Goal: Task Accomplishment & Management: Complete application form

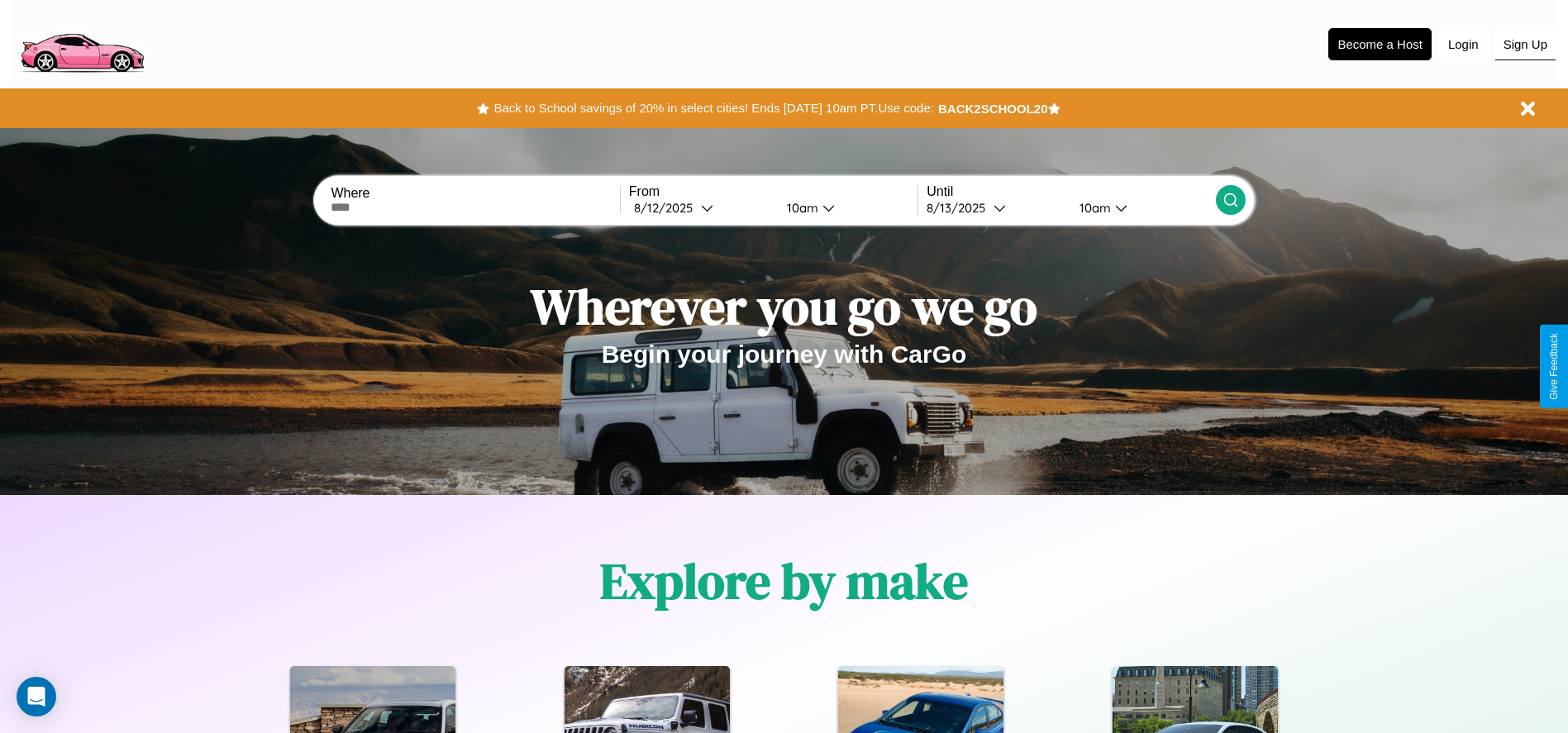
click at [1525, 43] on button "Sign Up" at bounding box center [1525, 44] width 60 height 32
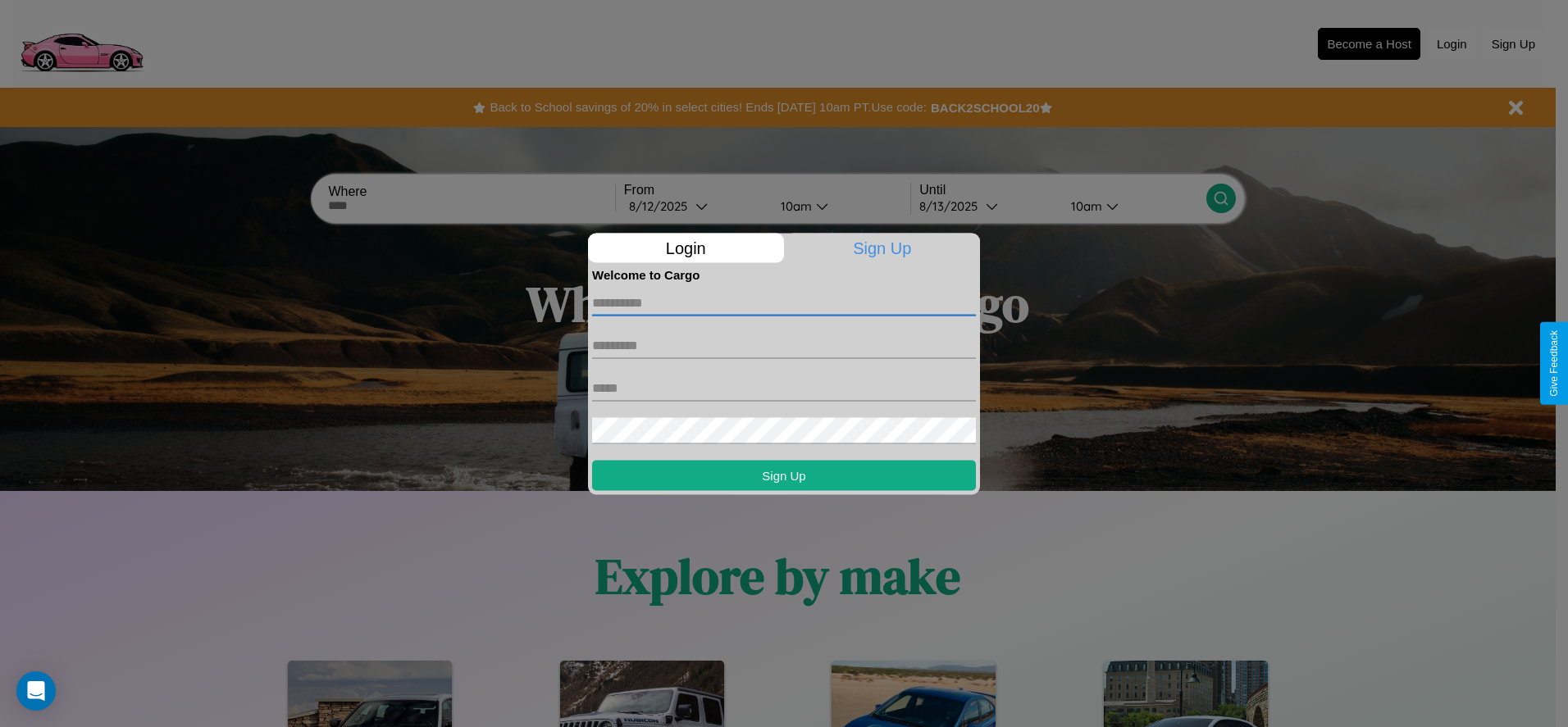
click at [784, 303] on input "text" at bounding box center [784, 302] width 384 height 26
type input "*******"
click at [784, 345] on input "text" at bounding box center [784, 345] width 384 height 26
type input "******"
click at [784, 388] on input "text" at bounding box center [784, 387] width 384 height 26
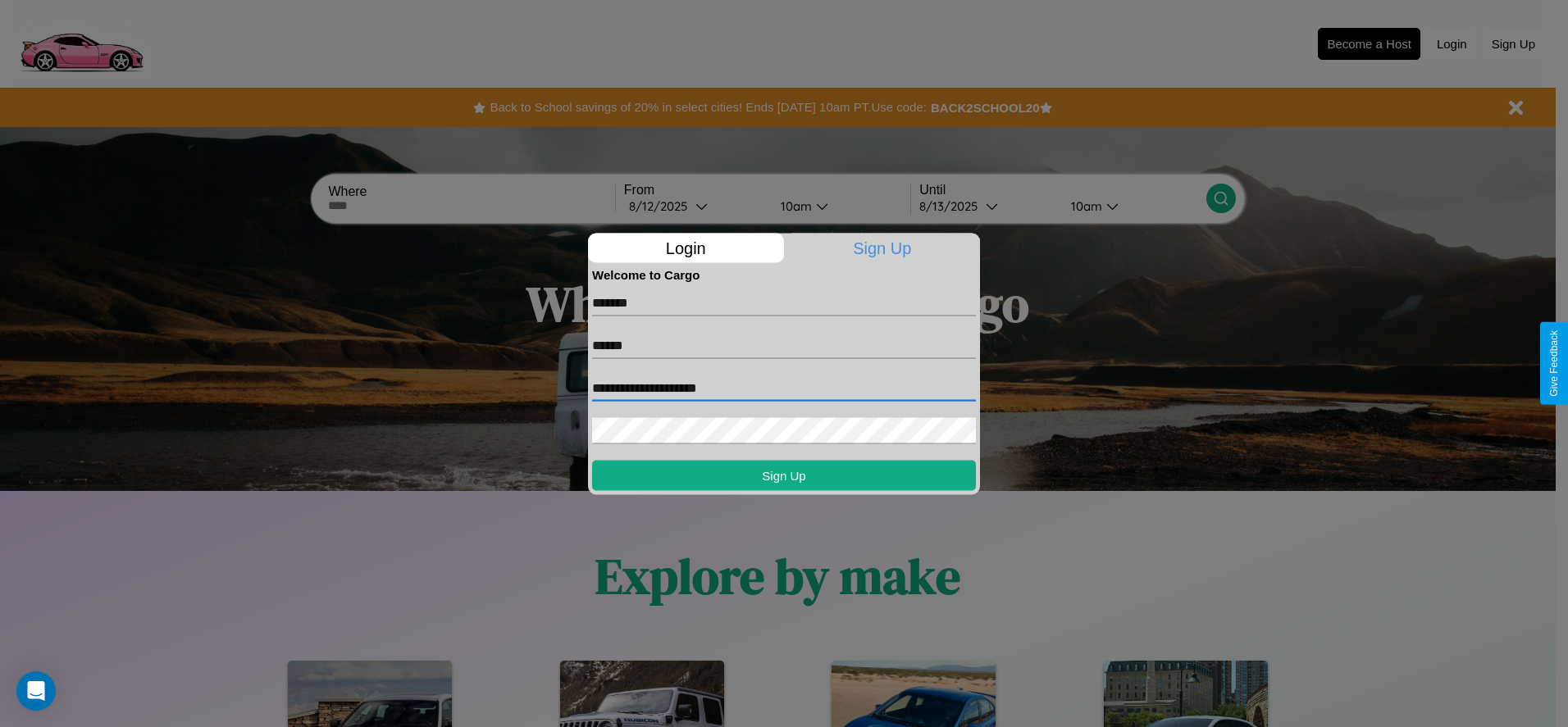
type input "**********"
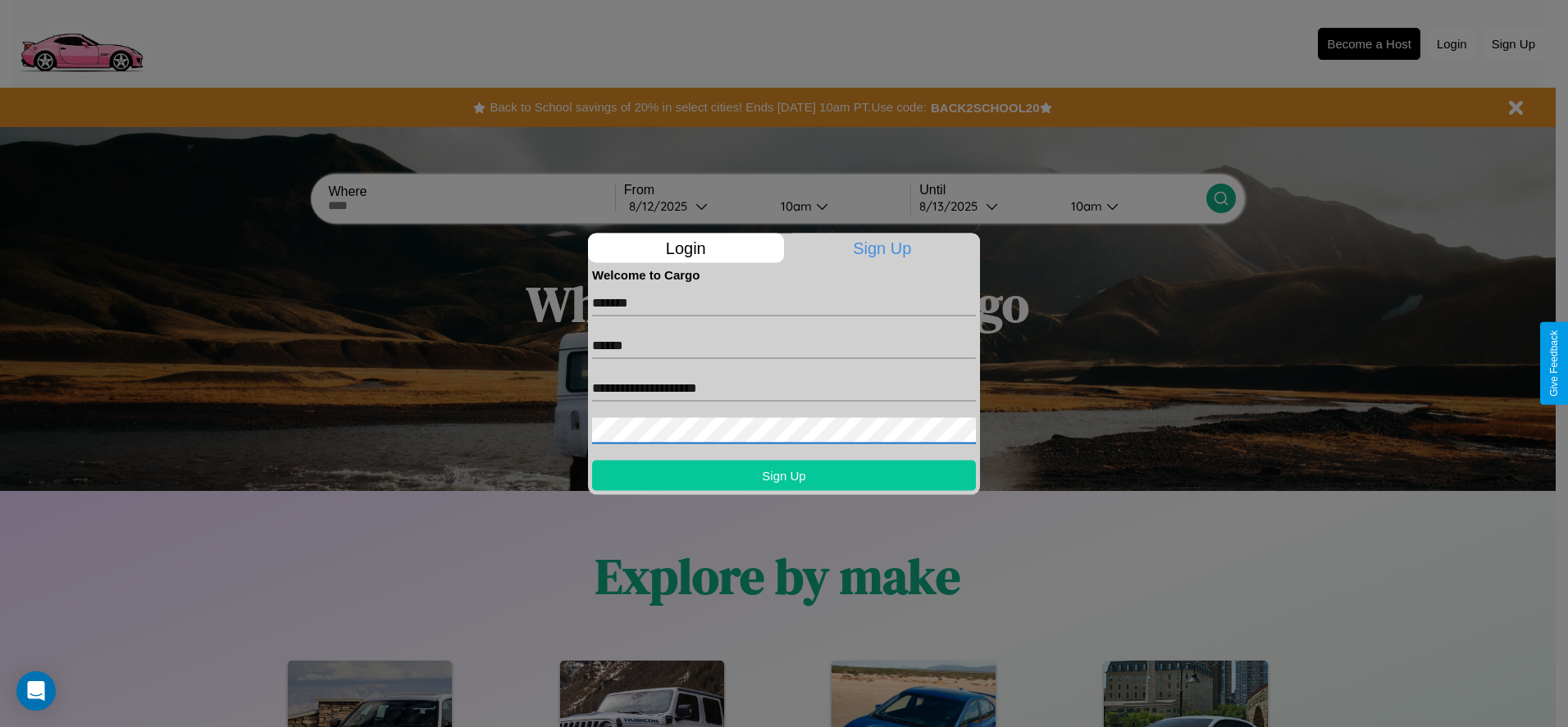
click at [784, 475] on button "Sign Up" at bounding box center [784, 474] width 384 height 30
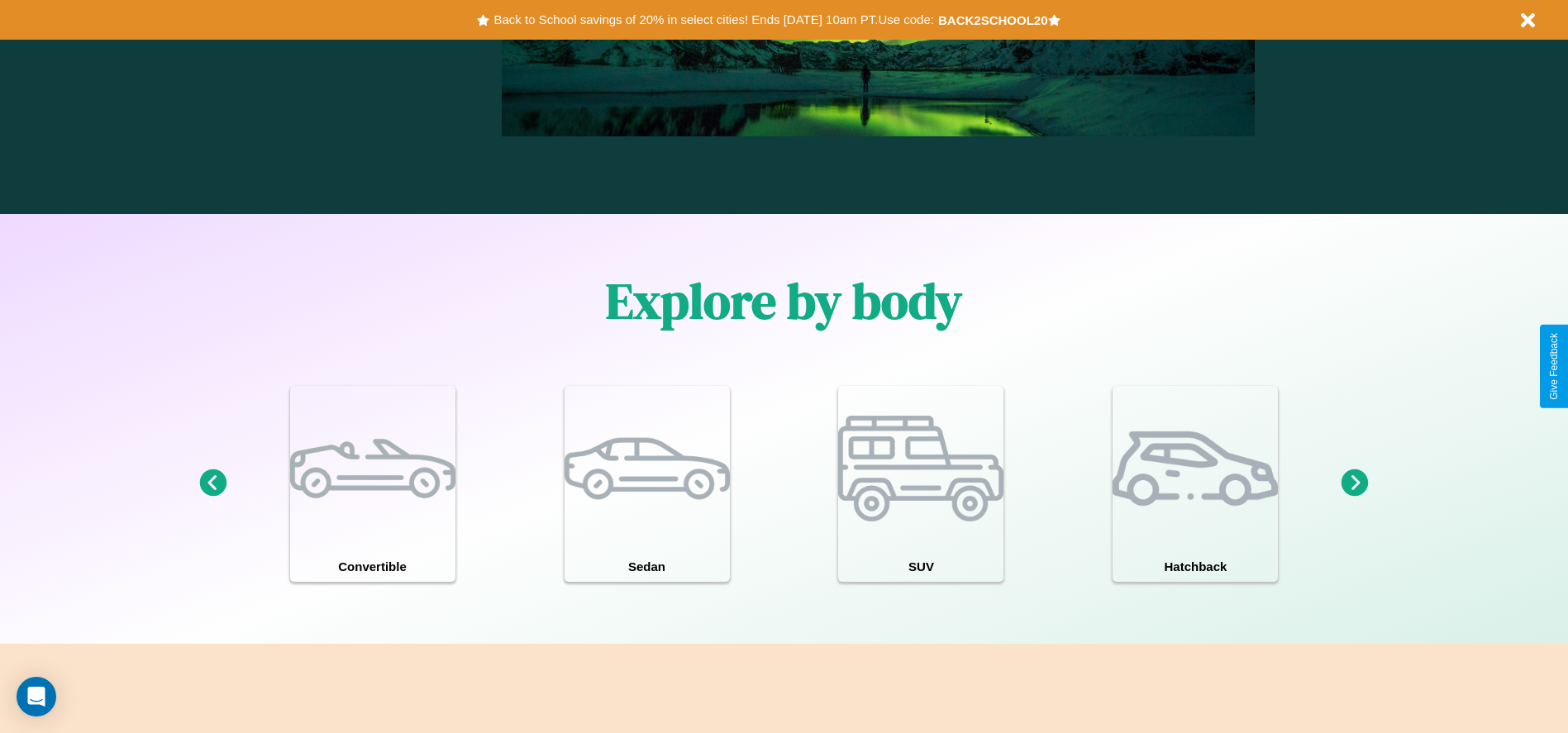
scroll to position [2372, 0]
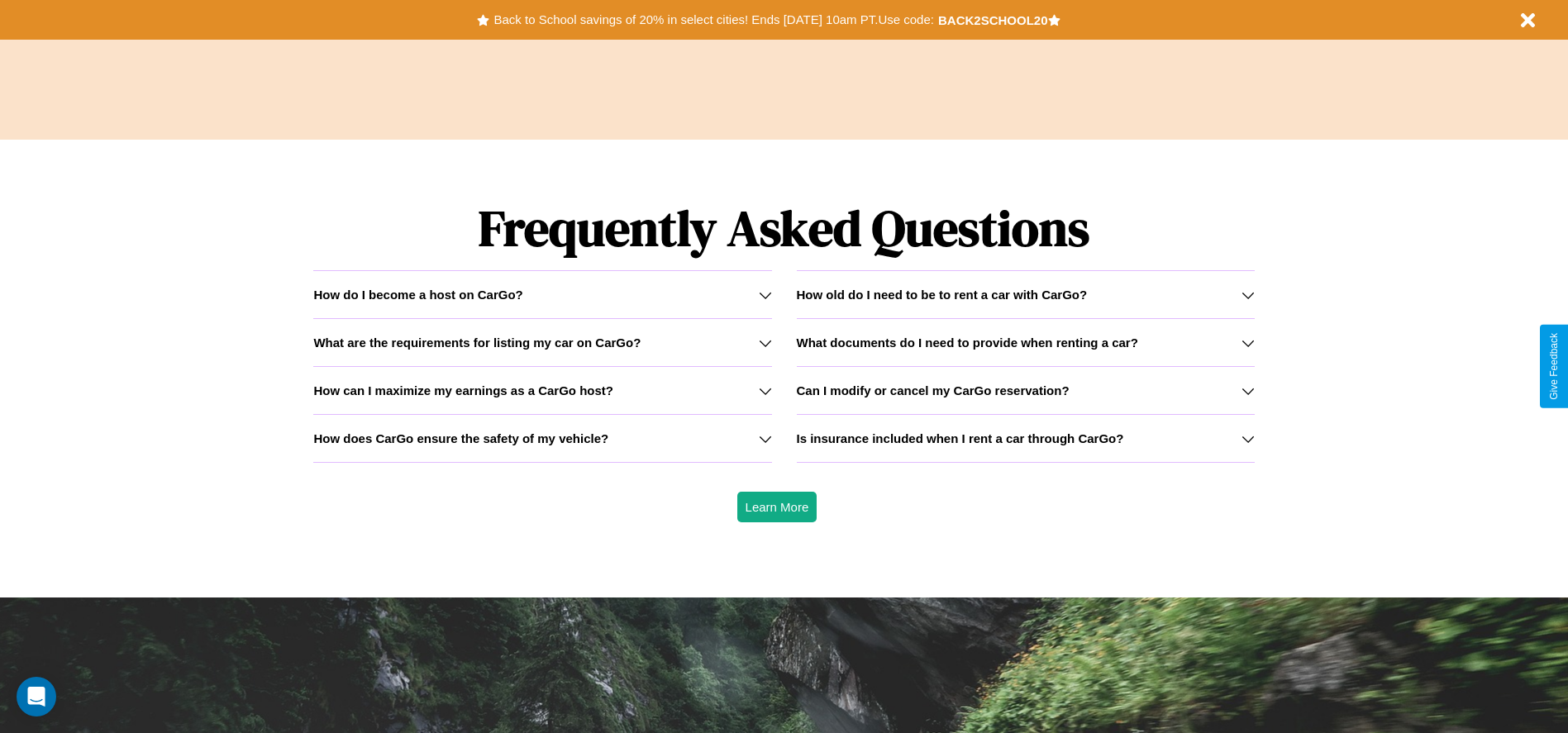
click at [1025, 294] on h3 "How old do I need to be to rent a car with CarGo?" at bounding box center [942, 294] width 291 height 14
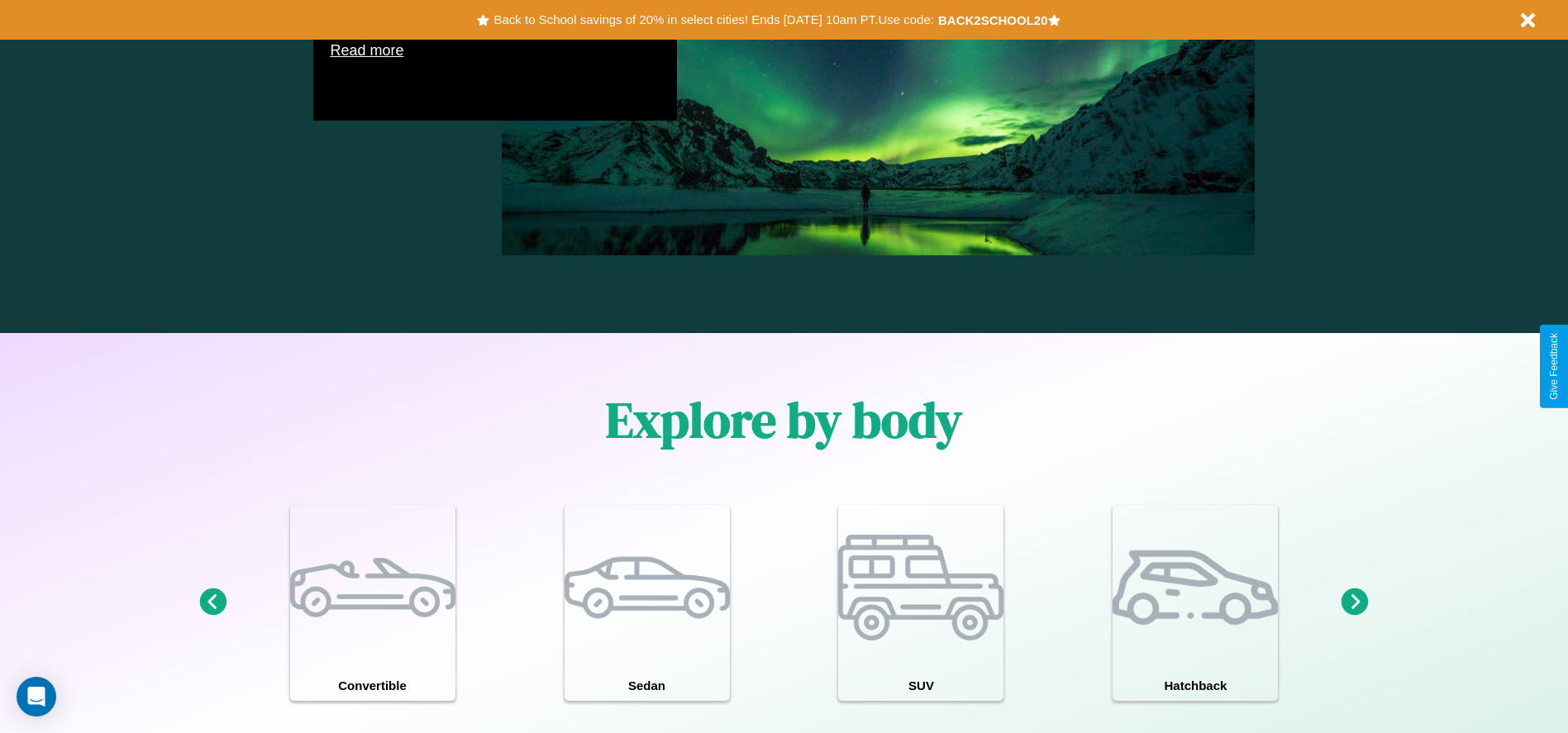
scroll to position [944, 0]
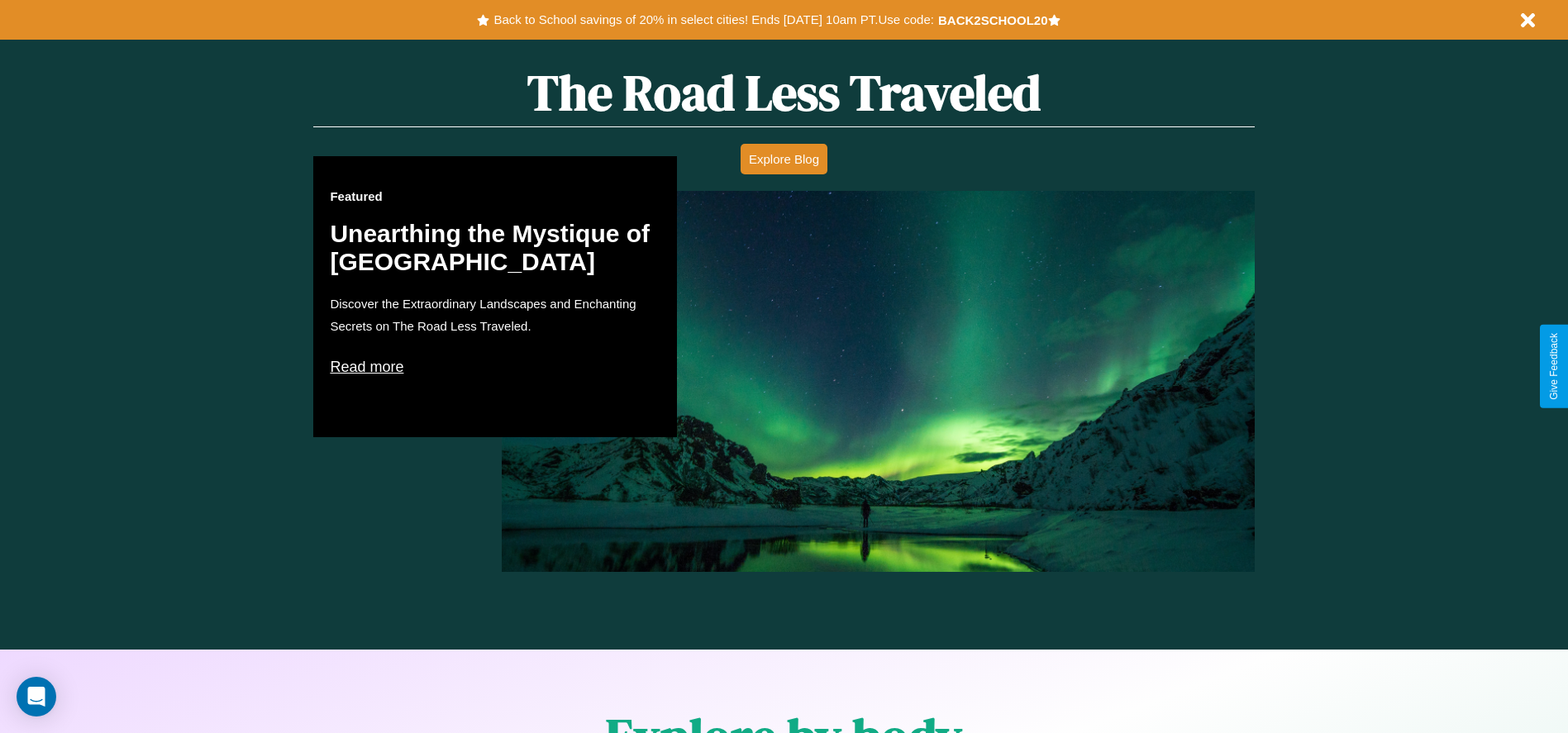
click at [495, 366] on p "Read more" at bounding box center [495, 366] width 331 height 27
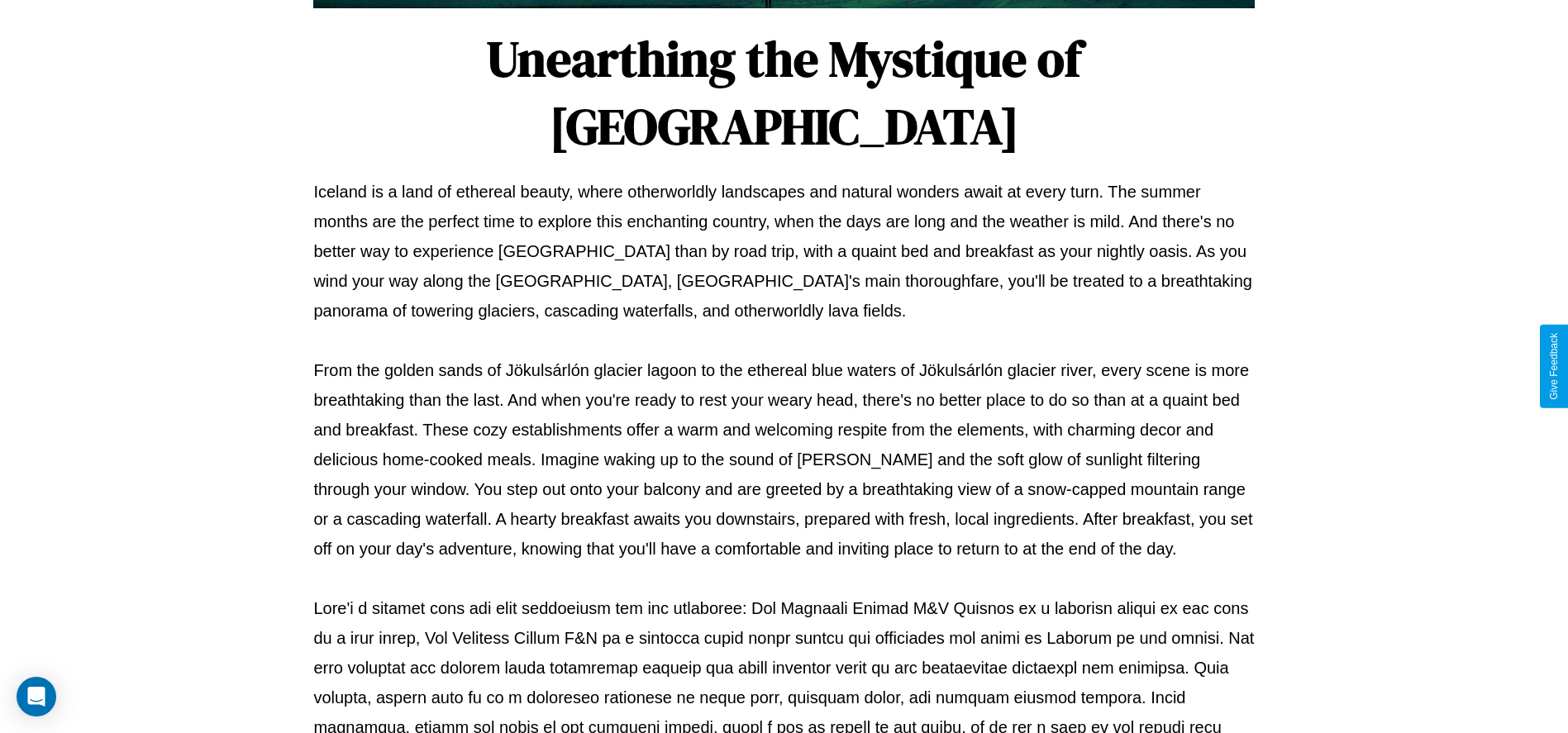
scroll to position [548, 0]
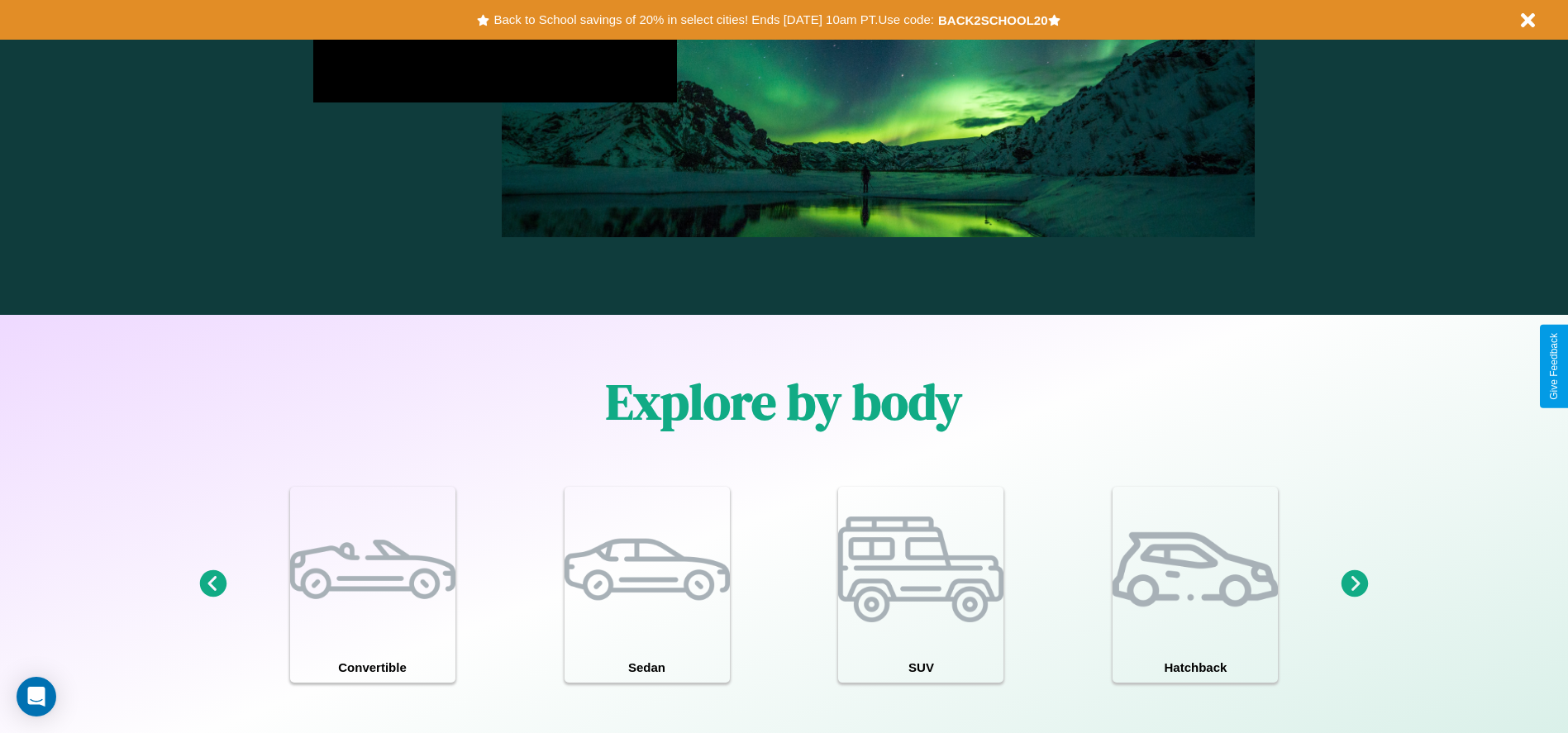
scroll to position [1442, 0]
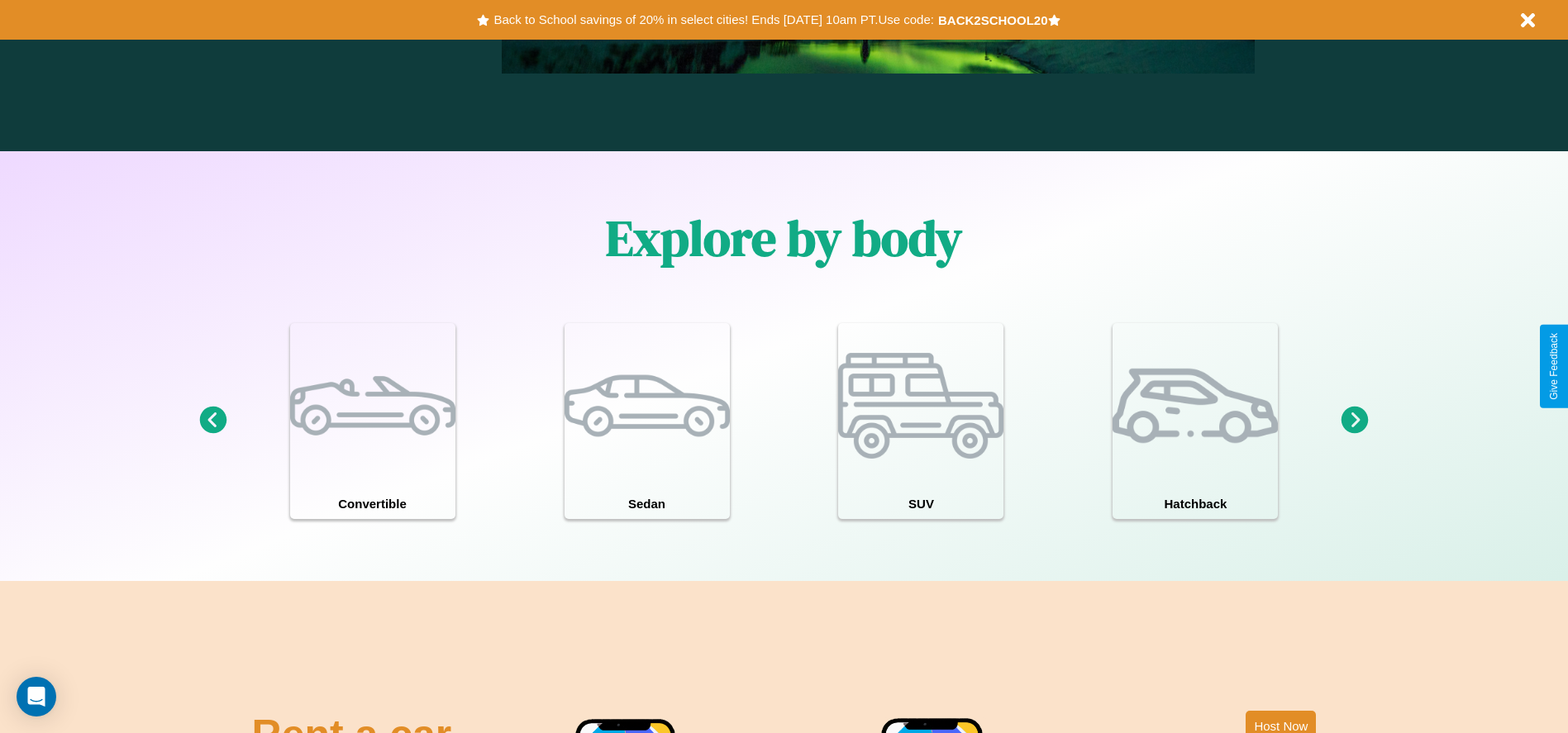
click at [1355, 421] on icon at bounding box center [1355, 421] width 28 height 28
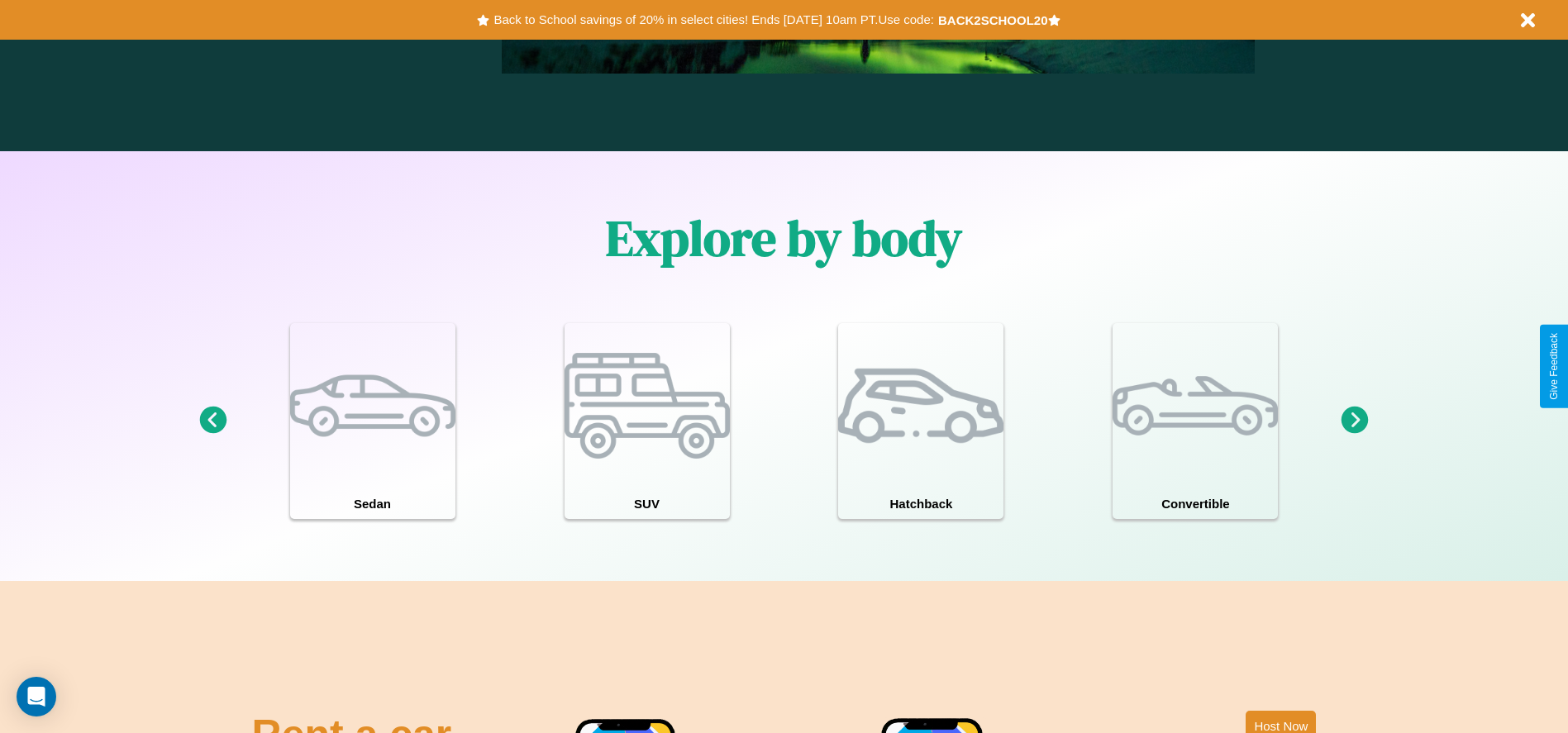
click at [212, 421] on icon at bounding box center [213, 421] width 28 height 28
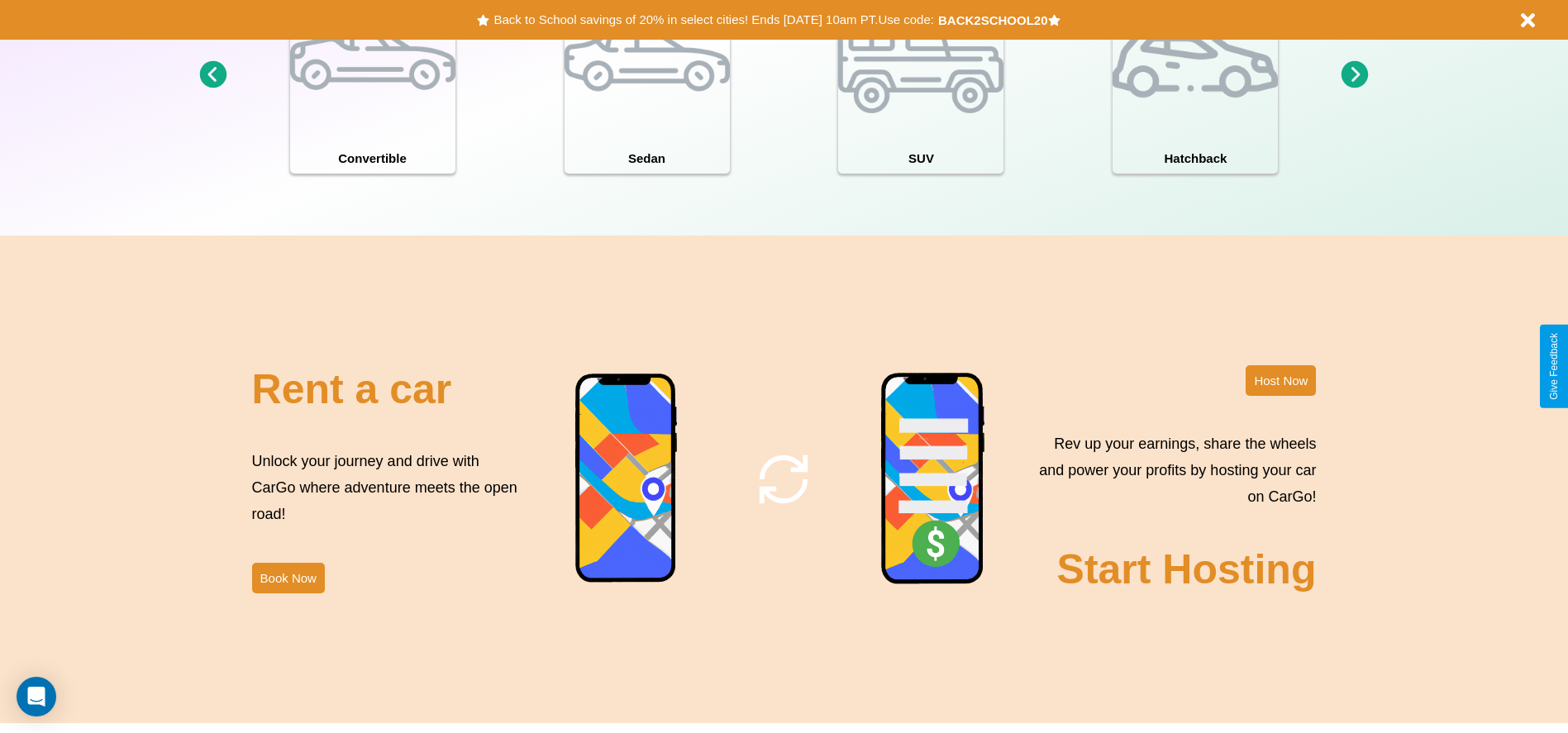
scroll to position [1802, 0]
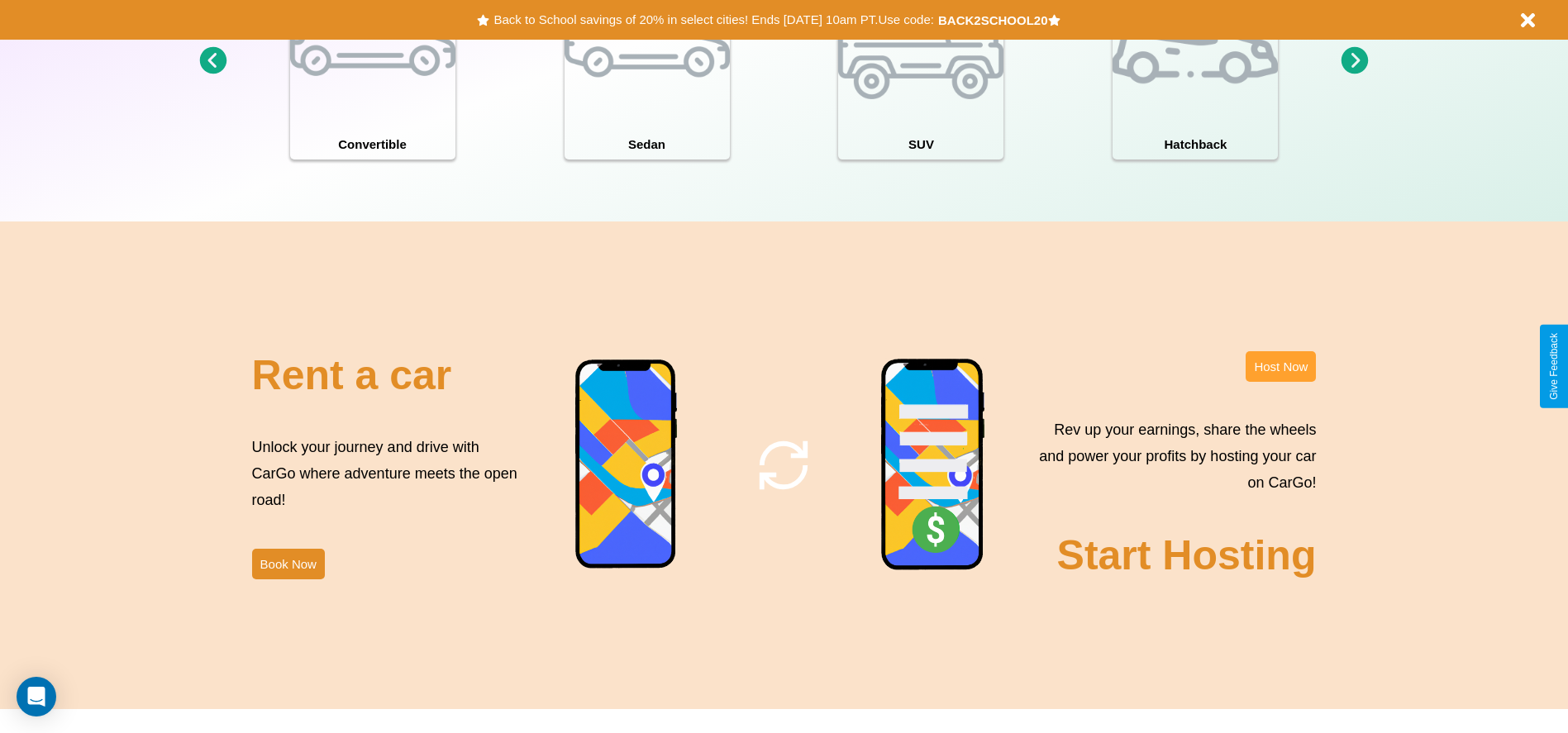
click at [1280, 366] on button "Host Now" at bounding box center [1280, 366] width 70 height 31
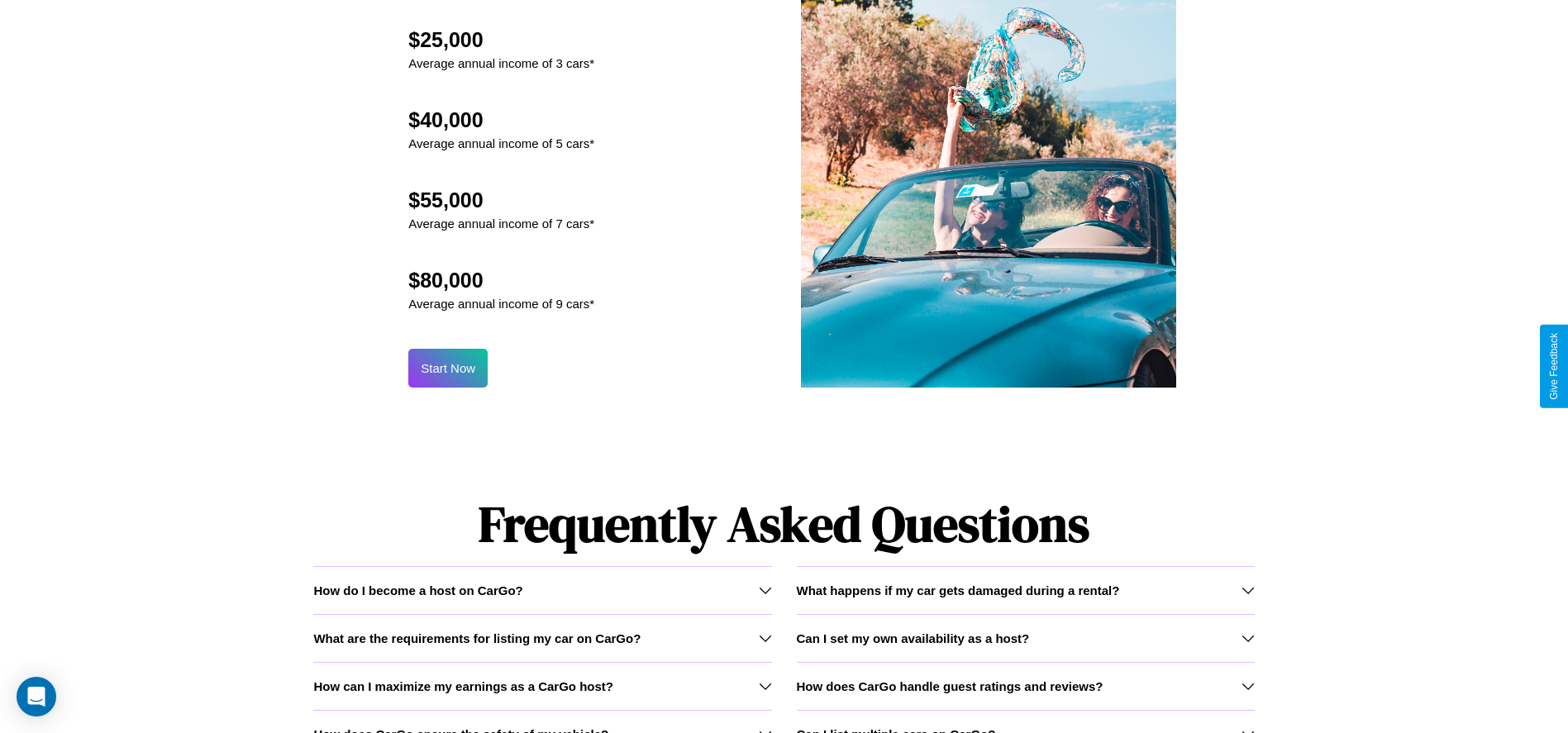
scroll to position [1624, 0]
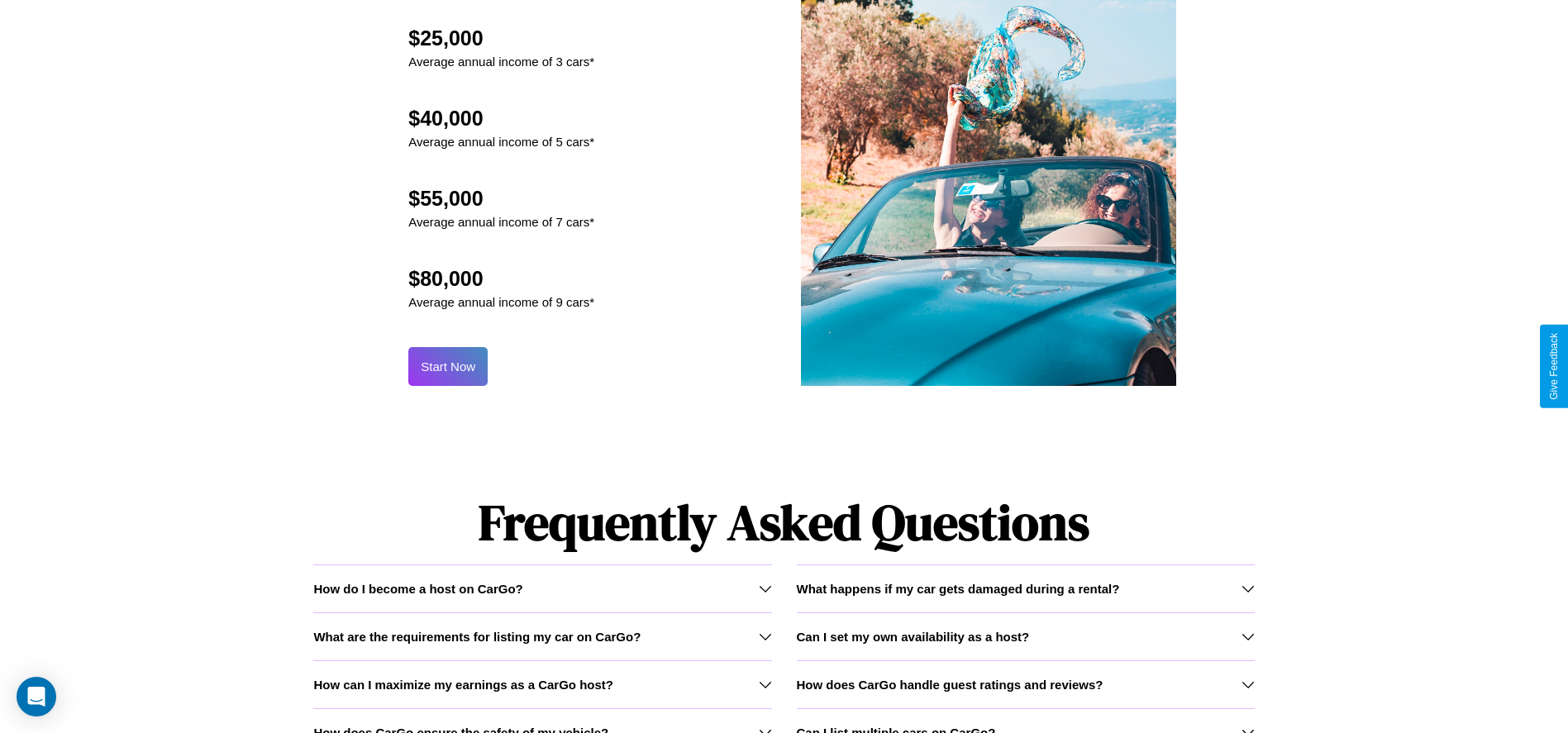
click at [448, 366] on button "Start Now" at bounding box center [447, 366] width 79 height 39
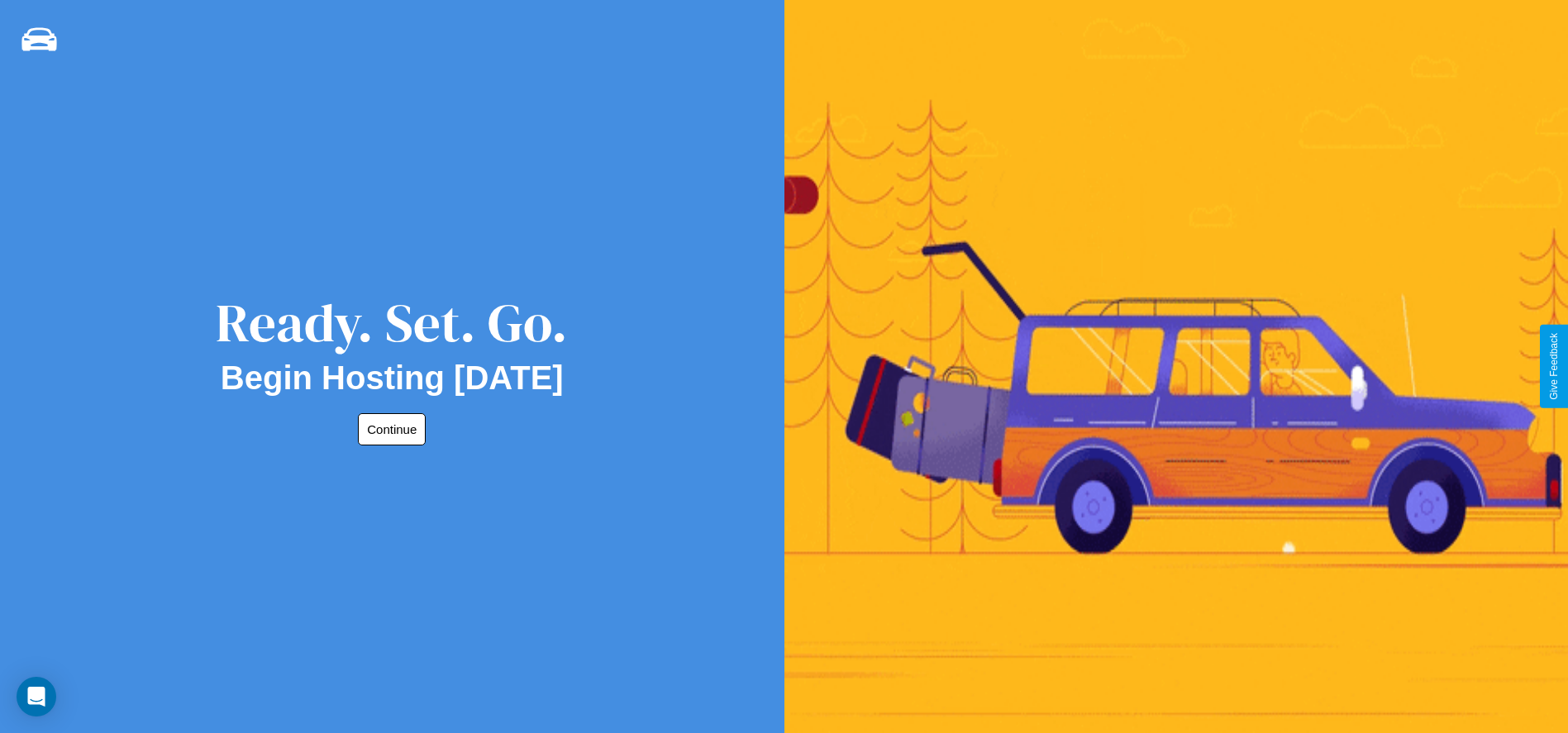
click at [388, 429] on button "Continue" at bounding box center [391, 429] width 68 height 33
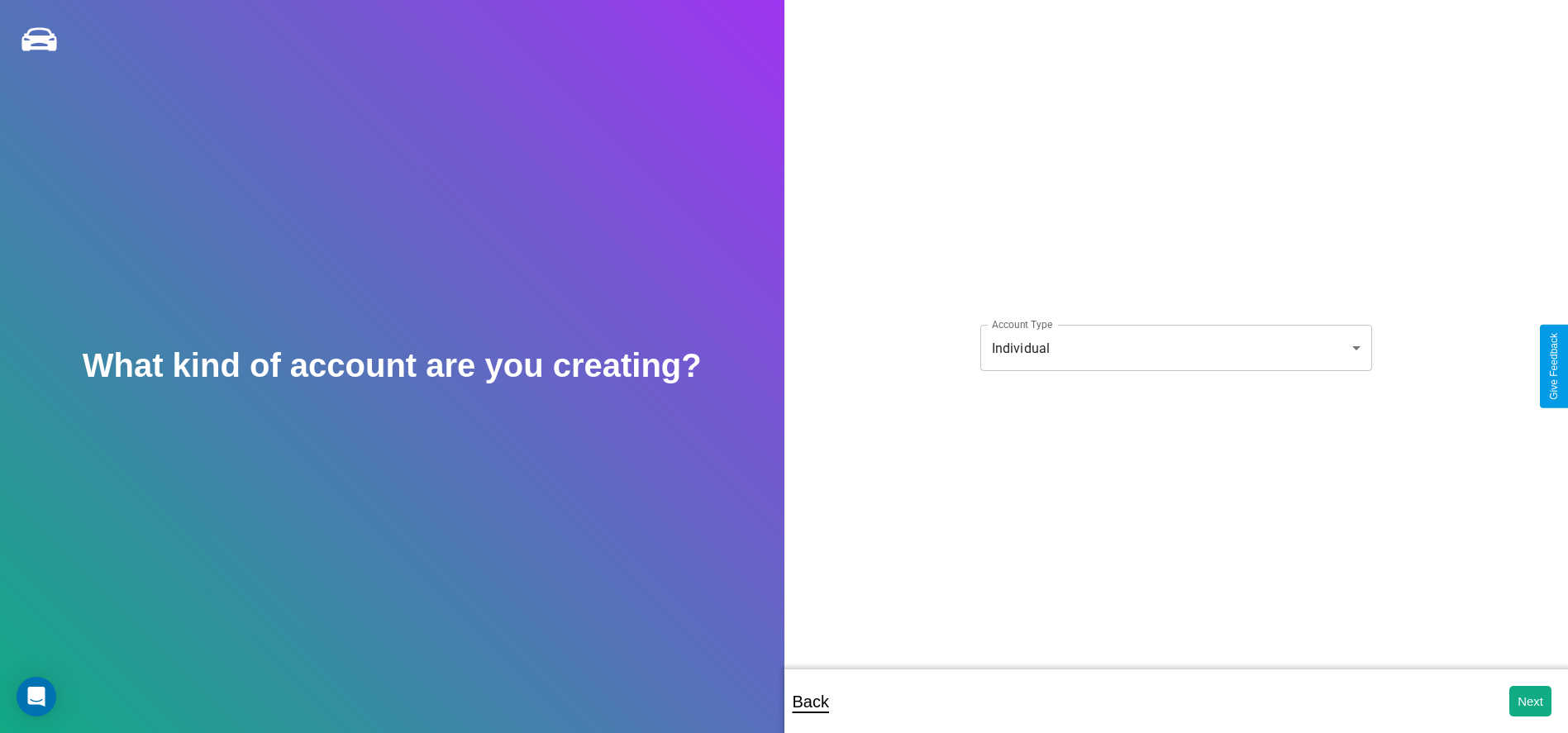
click at [1175, 348] on body "**********" at bounding box center [784, 377] width 1568 height 756
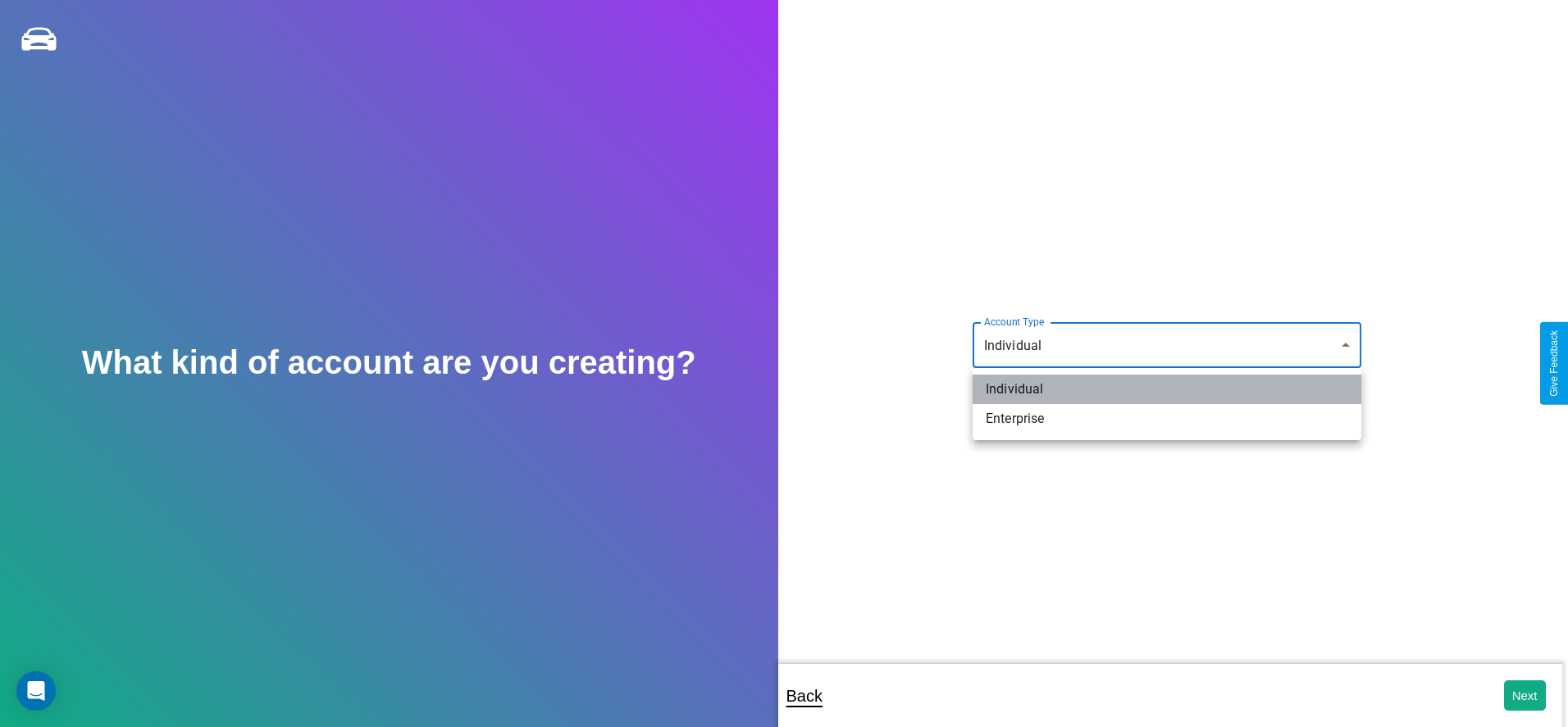
click at [1167, 390] on li "Individual" at bounding box center [1167, 389] width 389 height 29
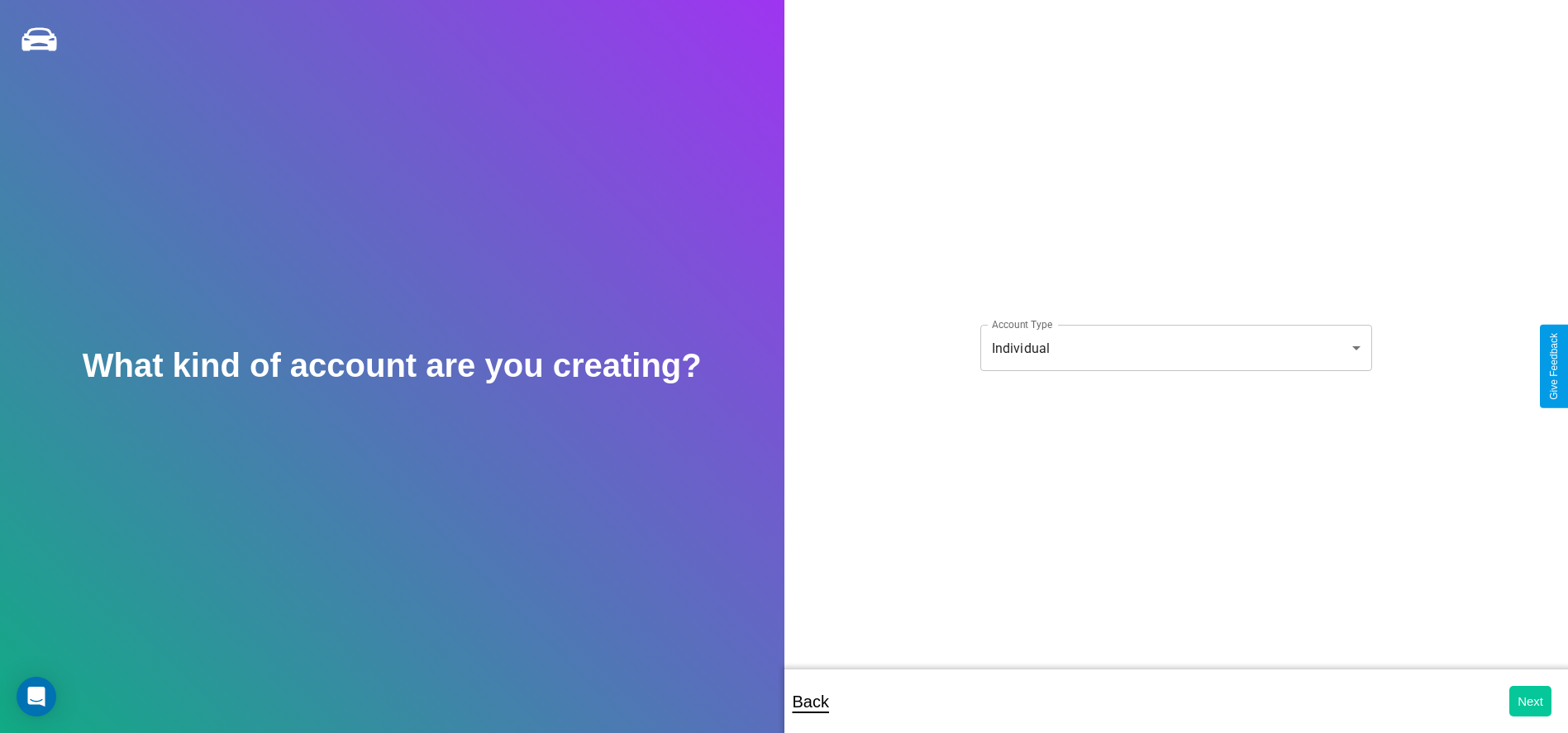
click at [1529, 701] on button "Next" at bounding box center [1529, 701] width 42 height 31
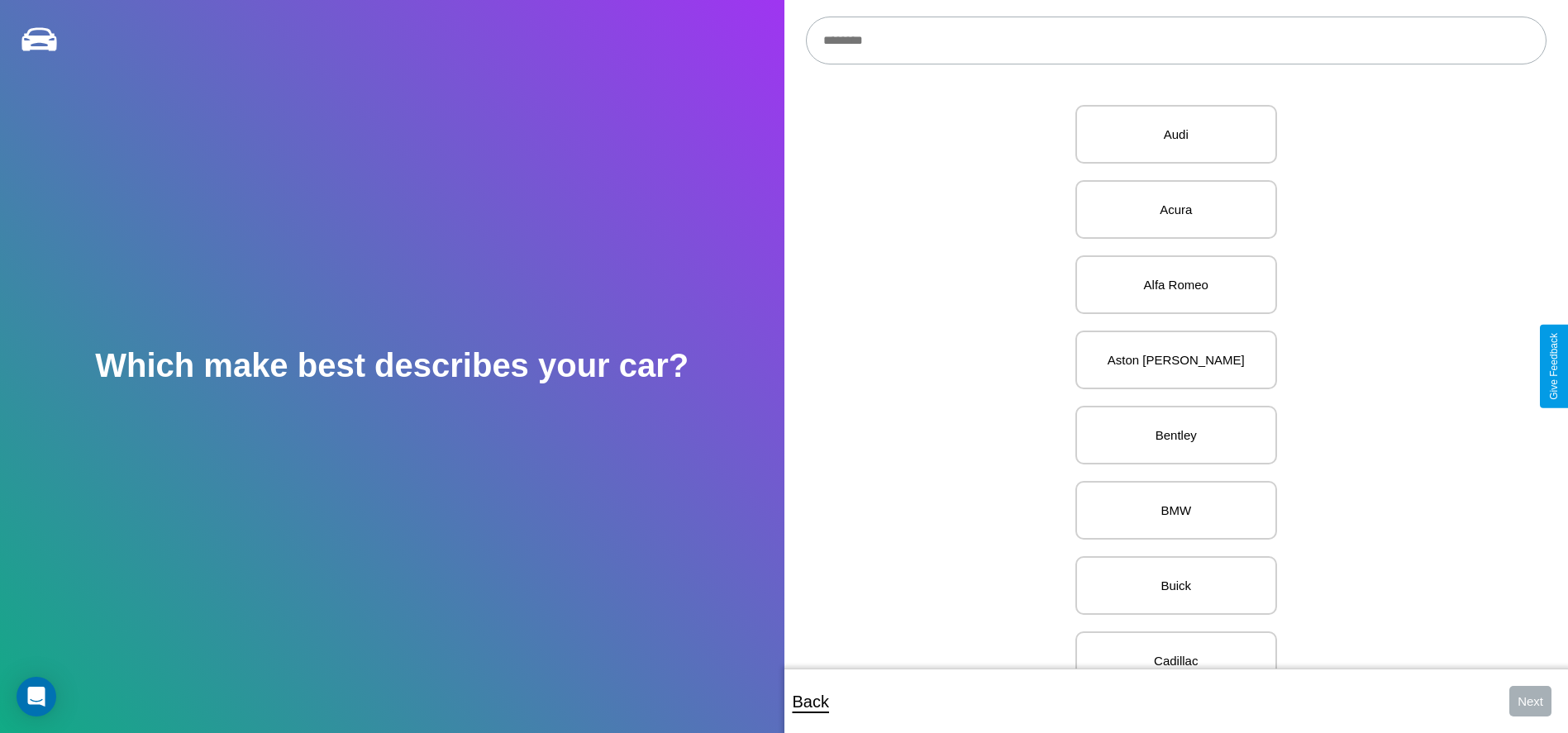
scroll to position [803, 0]
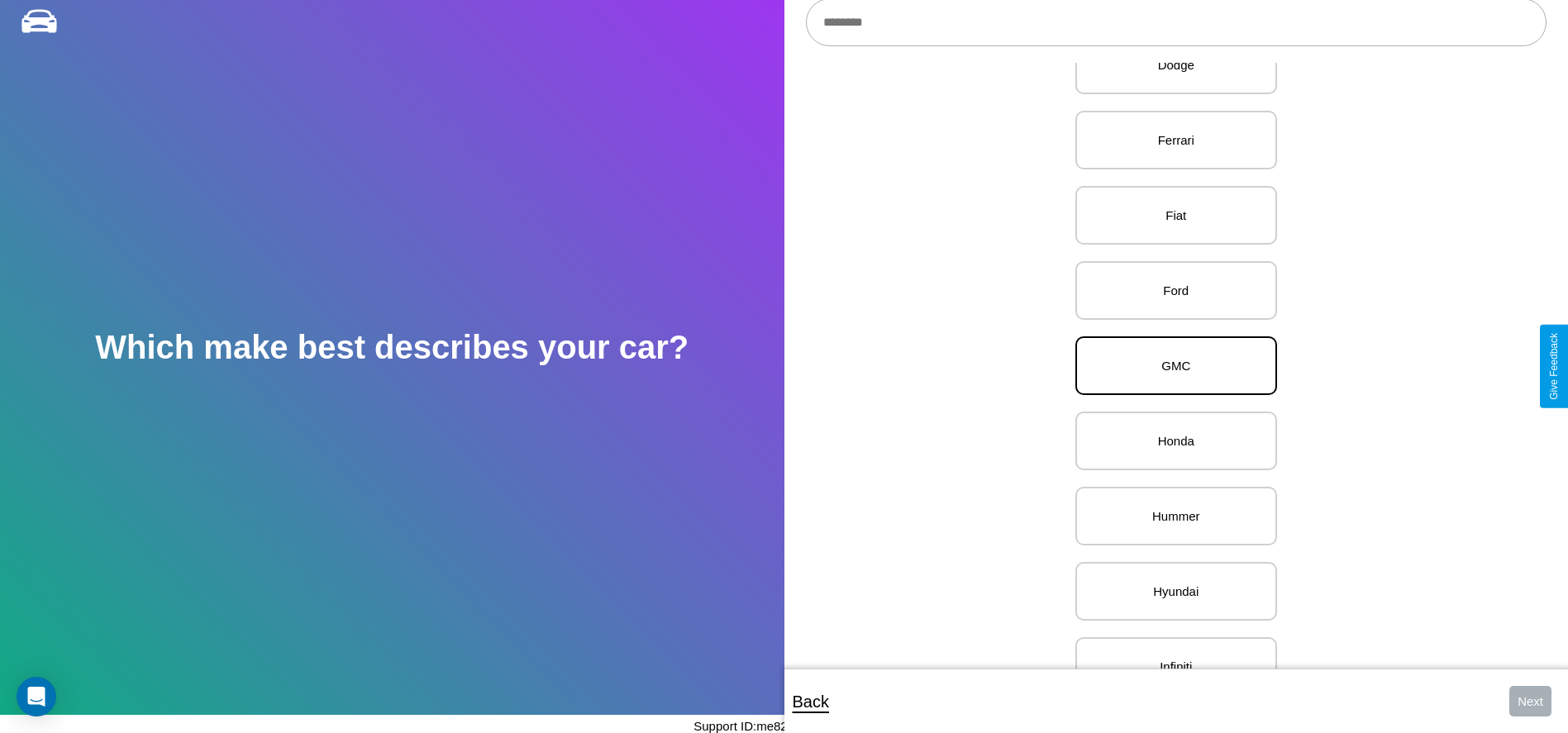
click at [1169, 366] on p "GMC" at bounding box center [1175, 366] width 165 height 23
click at [1529, 701] on button "Next" at bounding box center [1529, 701] width 42 height 31
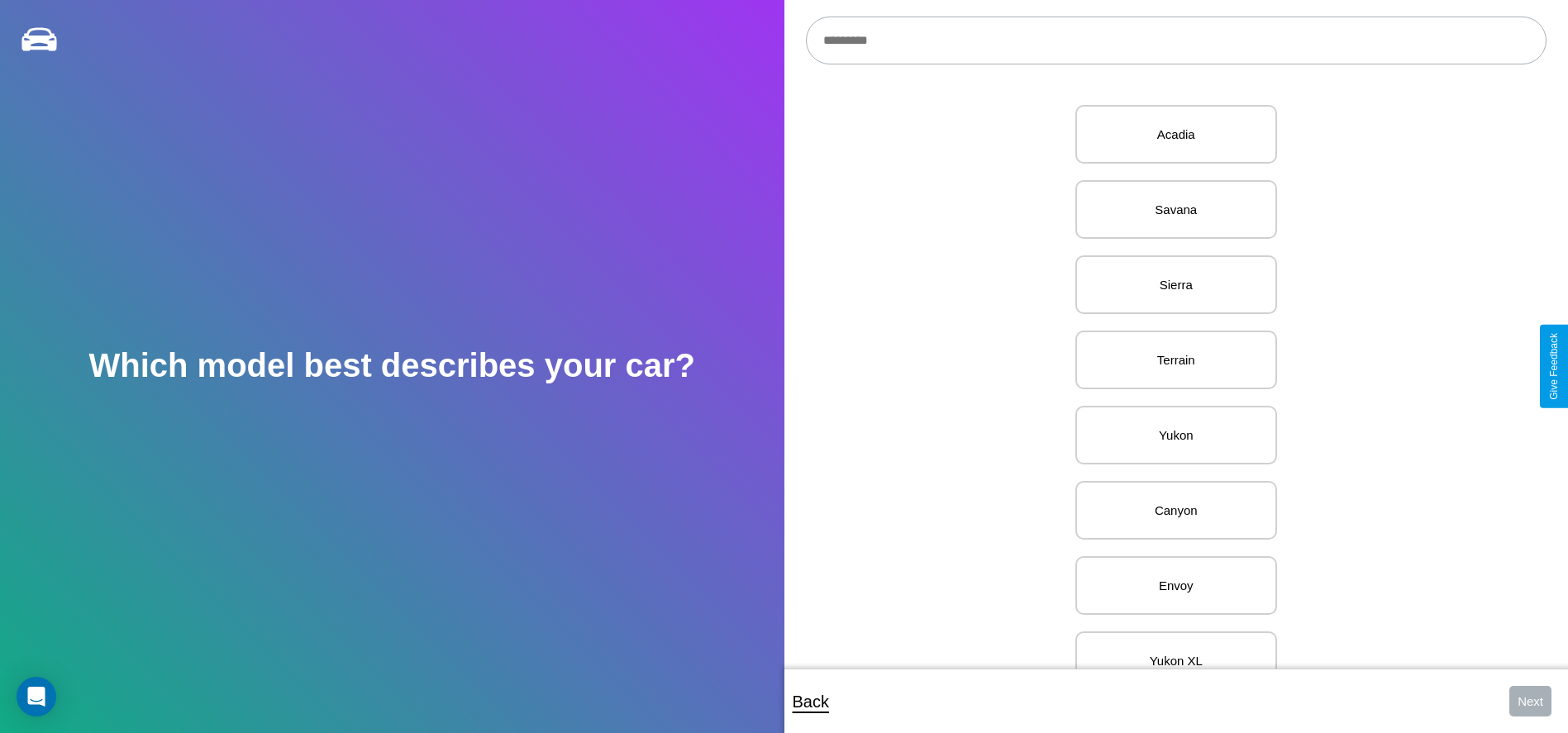
click at [1175, 41] on input "text" at bounding box center [1176, 41] width 741 height 48
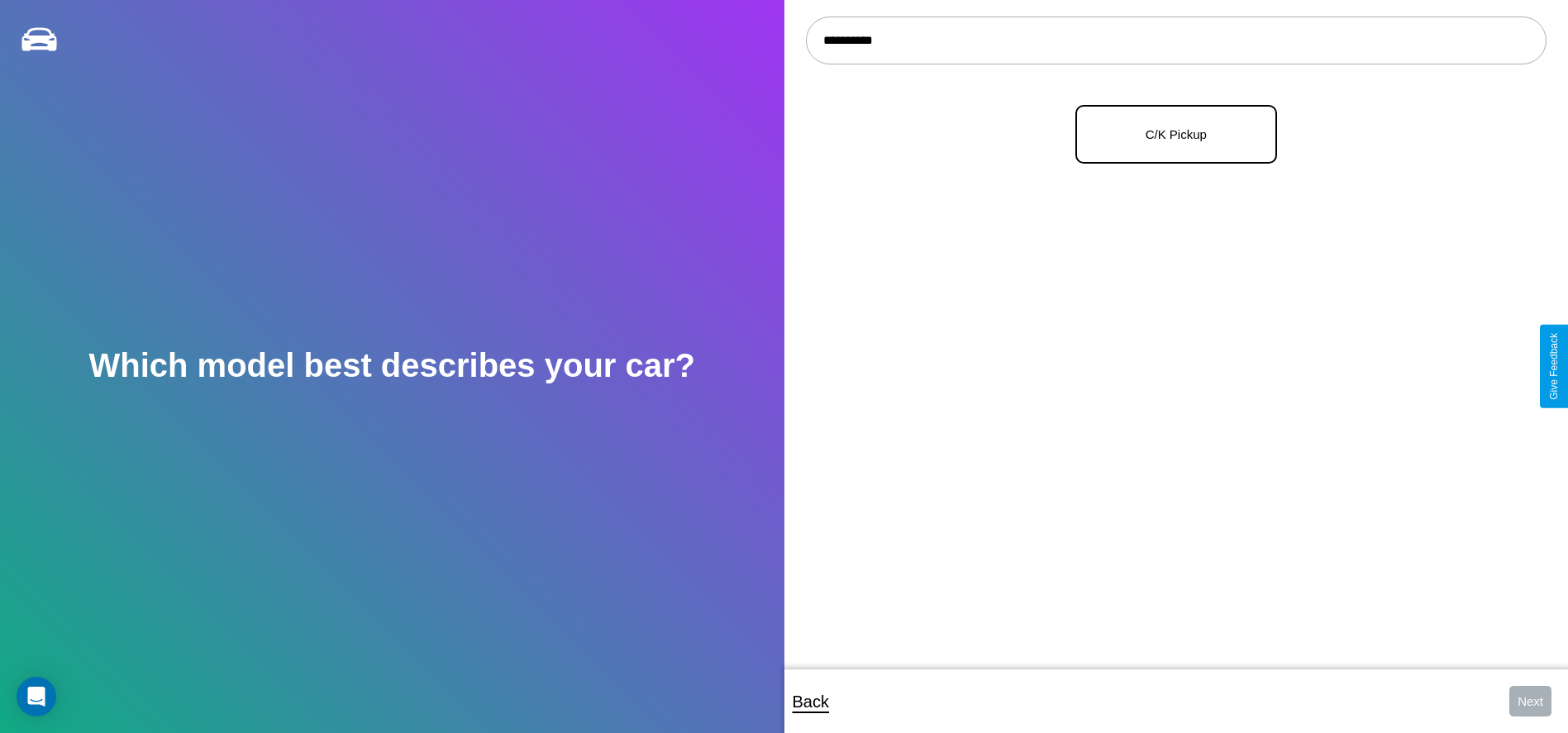
type input "**********"
click at [1169, 134] on p "C/K Pickup" at bounding box center [1175, 134] width 165 height 23
click at [1529, 701] on button "Next" at bounding box center [1529, 701] width 42 height 31
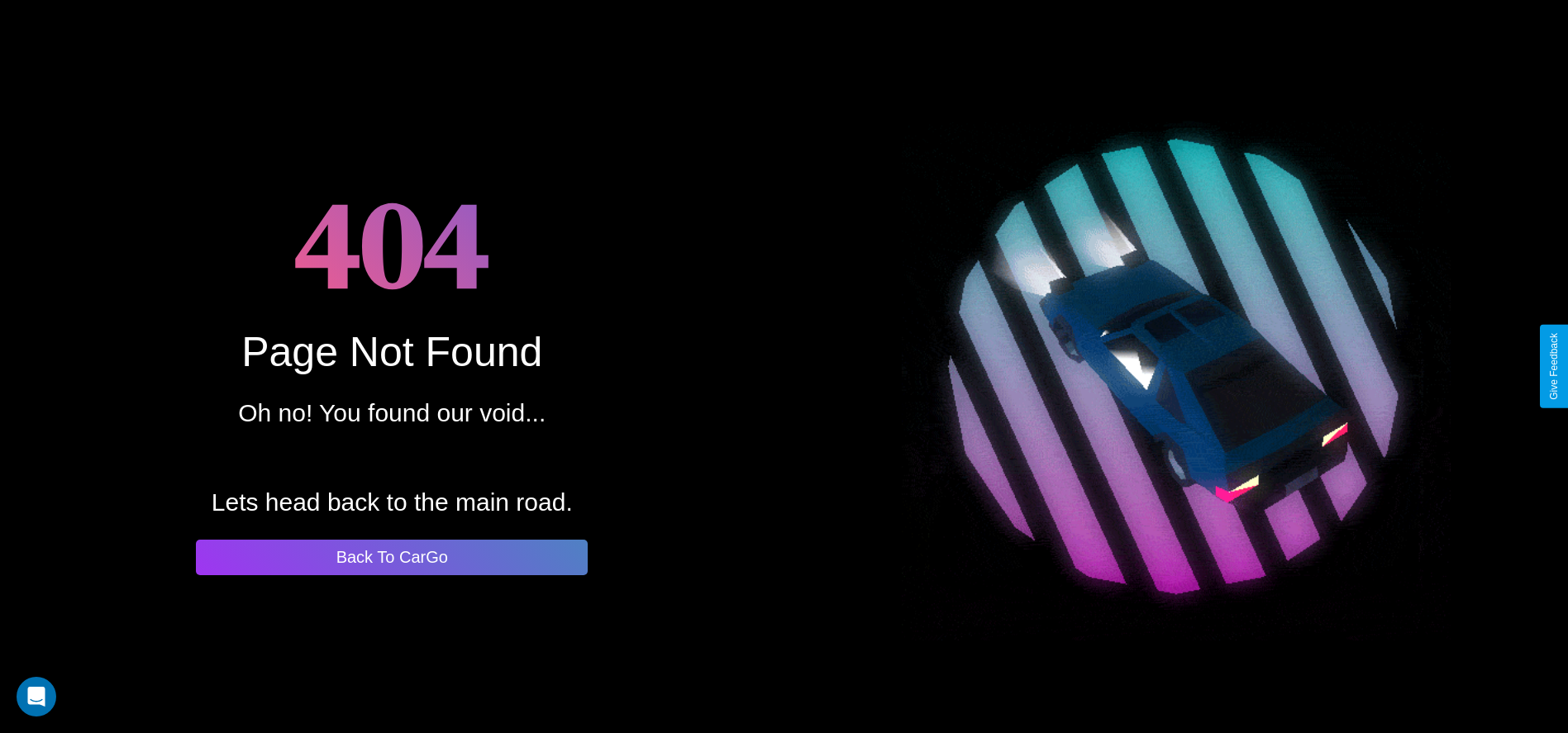
click at [392, 557] on button "Back To CarGo" at bounding box center [391, 557] width 392 height 36
